Goal: Task Accomplishment & Management: Manage account settings

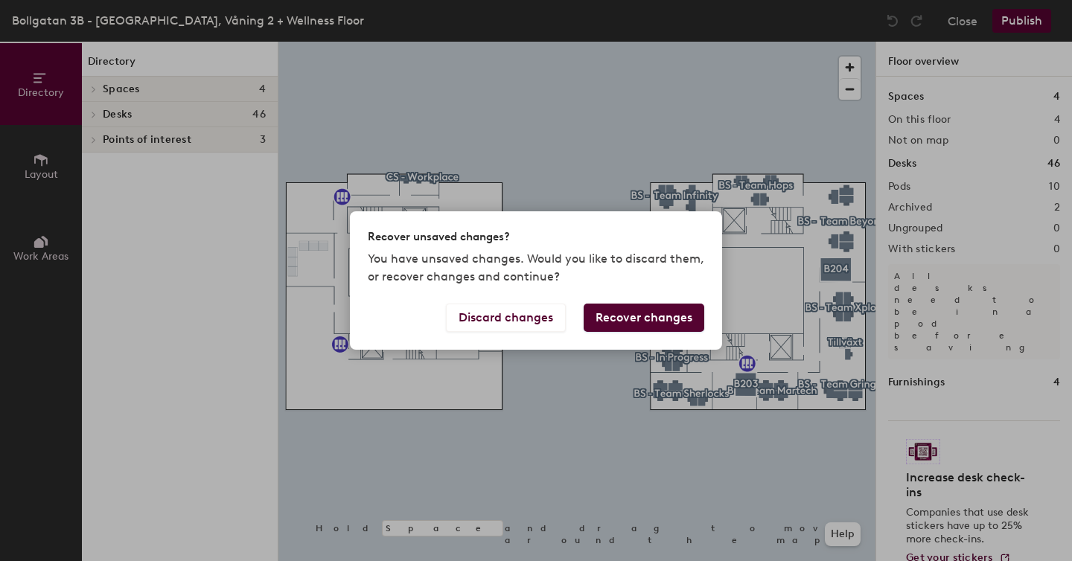
click at [612, 318] on button "Recover changes" at bounding box center [643, 318] width 121 height 28
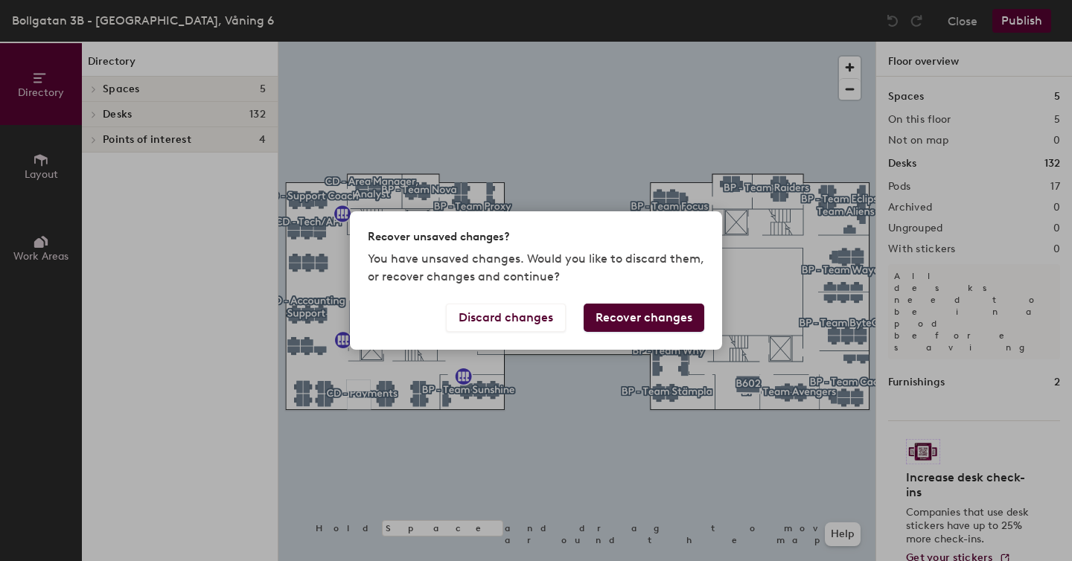
click at [653, 319] on button "Recover changes" at bounding box center [643, 318] width 121 height 28
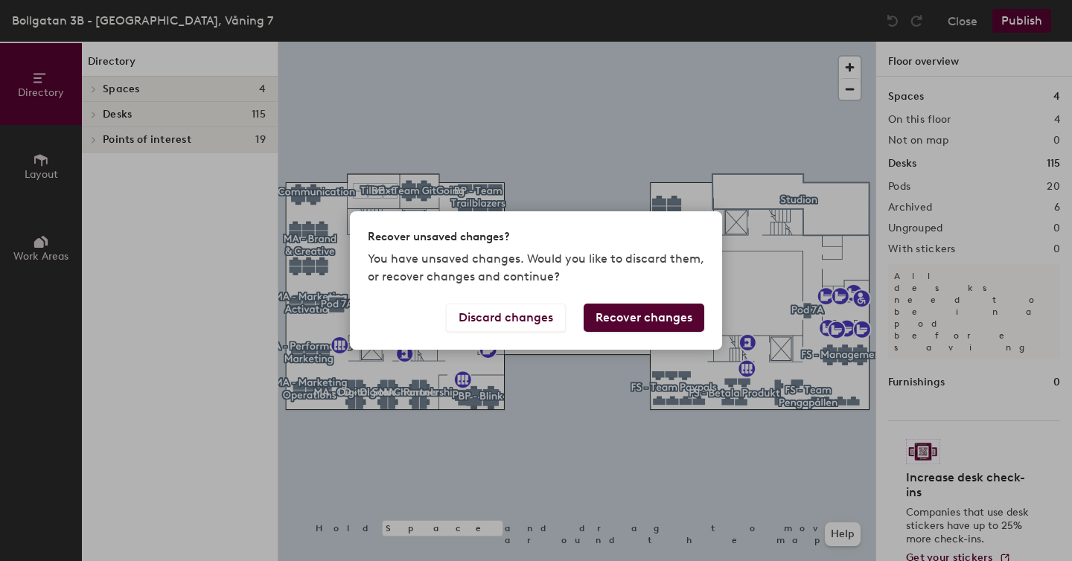
click at [633, 319] on button "Recover changes" at bounding box center [643, 318] width 121 height 28
